Goal: Navigation & Orientation: Find specific page/section

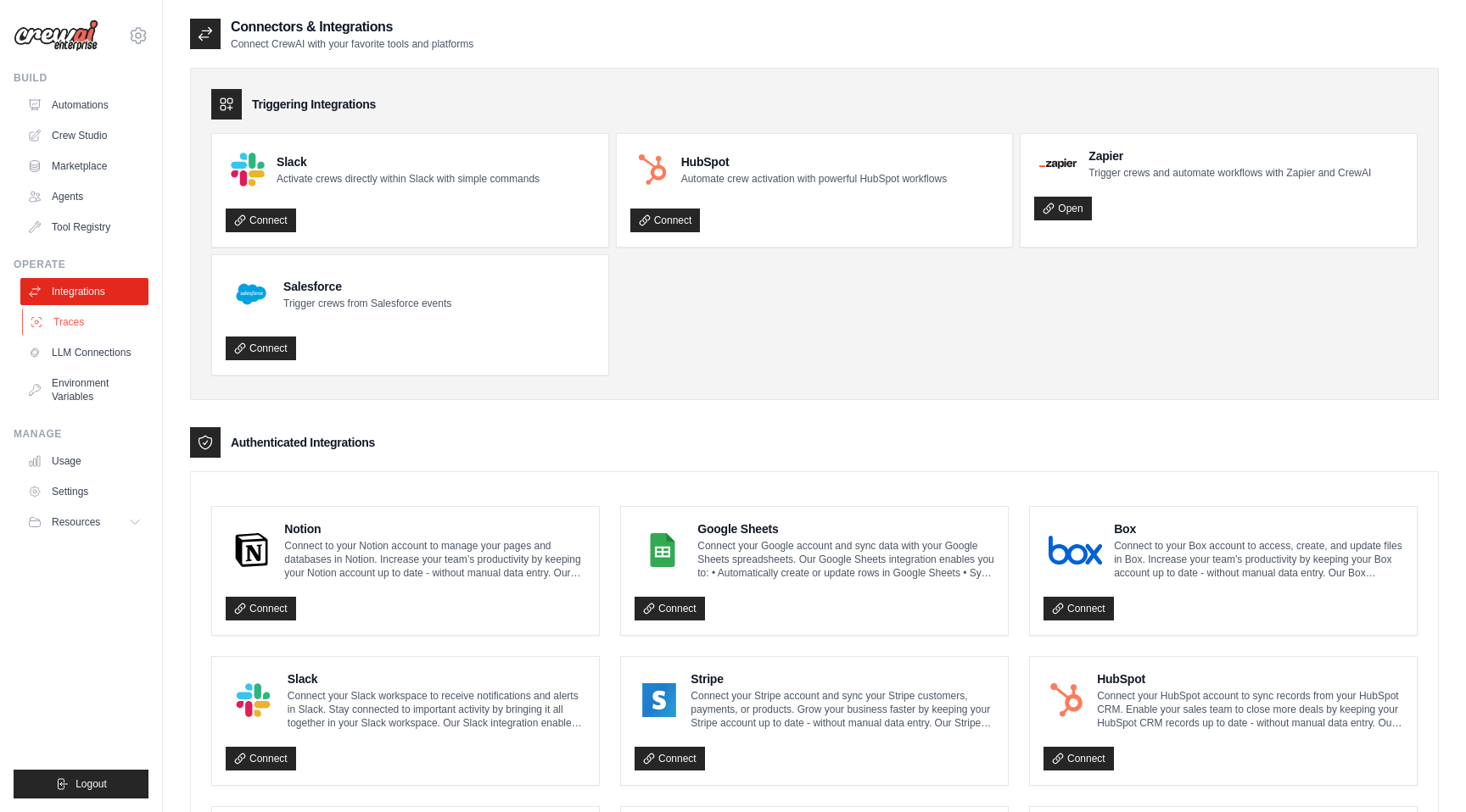
click at [106, 328] on link "Traces" at bounding box center [86, 322] width 128 height 27
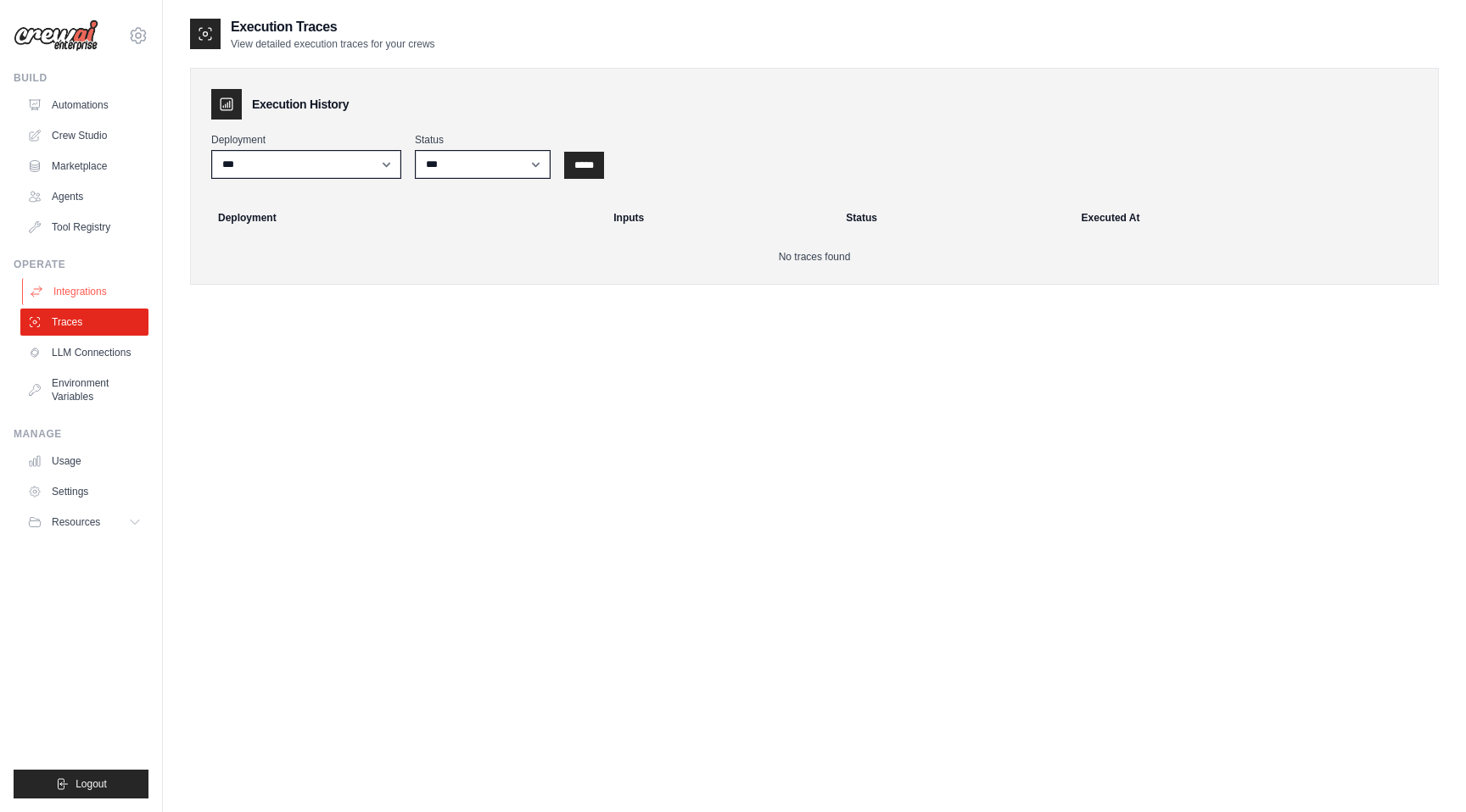
click at [95, 296] on link "Integrations" at bounding box center [86, 292] width 128 height 27
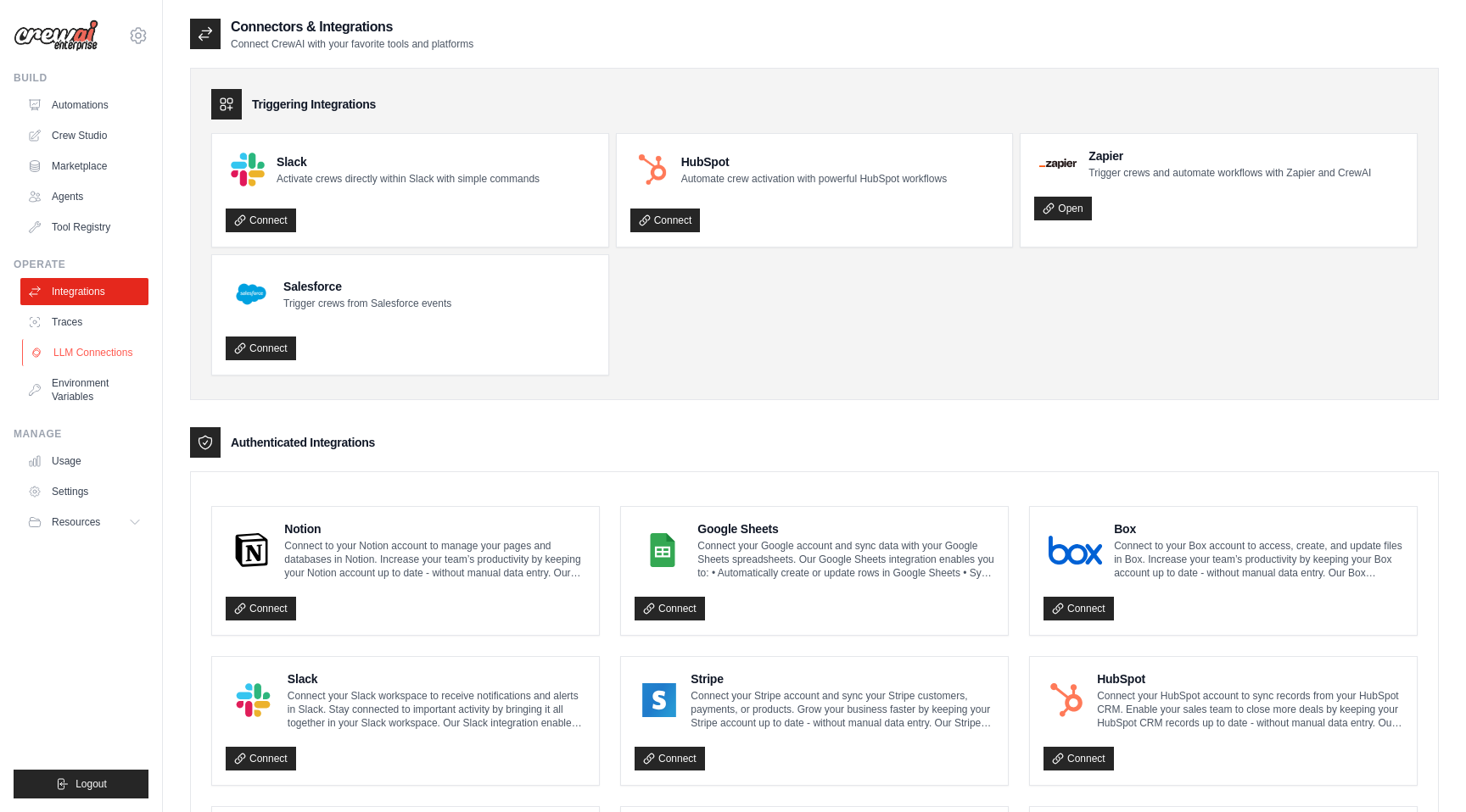
click at [92, 364] on link "LLM Connections" at bounding box center [86, 353] width 128 height 27
